Goal: Unclear

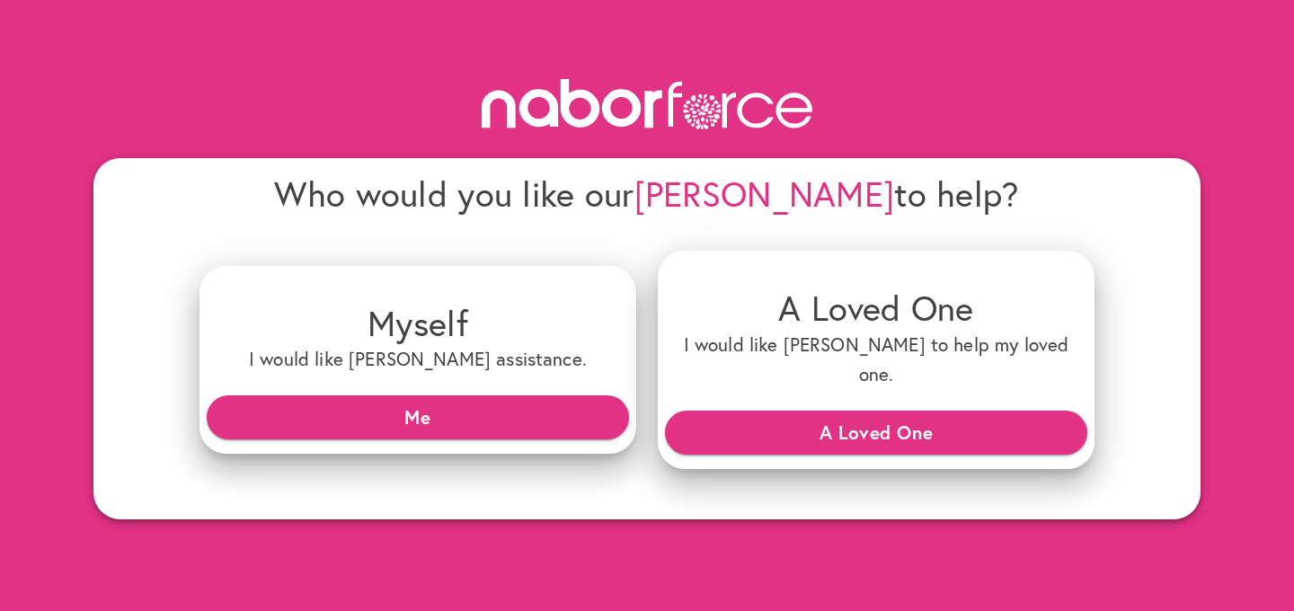
click at [447, 65] on div at bounding box center [646, 104] width 1107 height 79
click at [978, 85] on div at bounding box center [646, 104] width 1107 height 79
click at [873, 538] on html "Who would you like our [PERSON_NAME] to help? Myself I would like [PERSON_NAME]…" at bounding box center [647, 277] width 1294 height 555
click at [843, 536] on html "Who would you like our [PERSON_NAME] to help? Myself I would like [PERSON_NAME]…" at bounding box center [647, 277] width 1294 height 555
click at [842, 527] on html "Who would you like our [PERSON_NAME] to help? Myself I would like [PERSON_NAME]…" at bounding box center [647, 277] width 1294 height 555
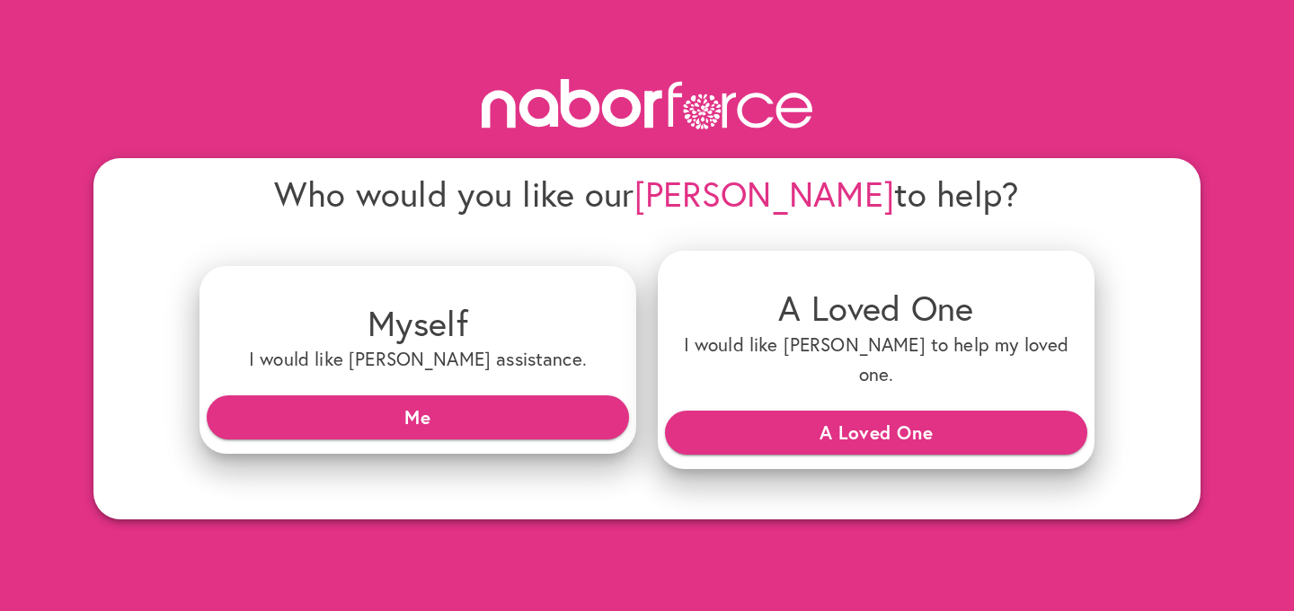
click at [849, 533] on html "Who would you like our [PERSON_NAME] to help? Myself I would like [PERSON_NAME]…" at bounding box center [647, 277] width 1294 height 555
click at [791, 551] on html "Who would you like our [PERSON_NAME] to help? Myself I would like [PERSON_NAME]…" at bounding box center [647, 277] width 1294 height 555
click at [795, 546] on html "Who would you like our [PERSON_NAME] to help? Myself I would like [PERSON_NAME]…" at bounding box center [647, 277] width 1294 height 555
click at [824, 555] on html "Who would you like our [PERSON_NAME] to help? Myself I would like [PERSON_NAME]…" at bounding box center [647, 277] width 1294 height 555
